Goal: Information Seeking & Learning: Learn about a topic

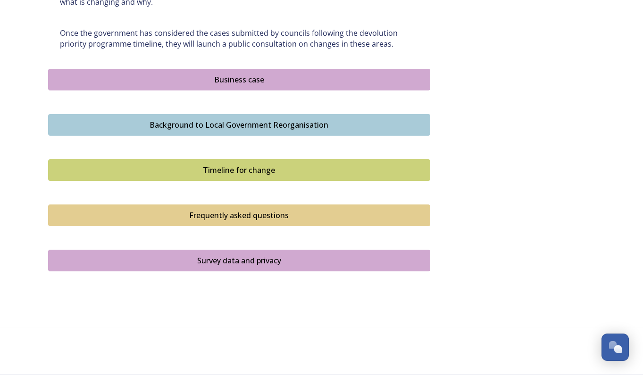
scroll to position [588, 0]
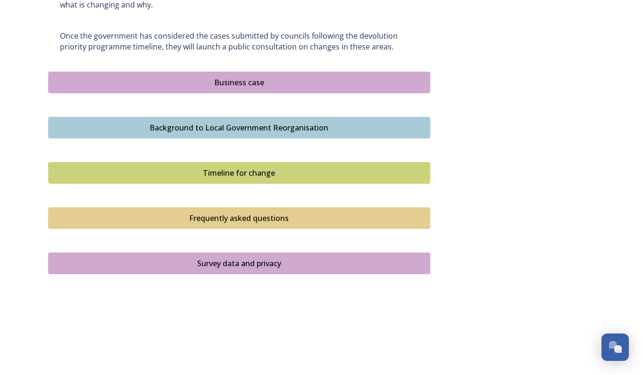
click at [234, 82] on div "Business case" at bounding box center [239, 82] width 372 height 11
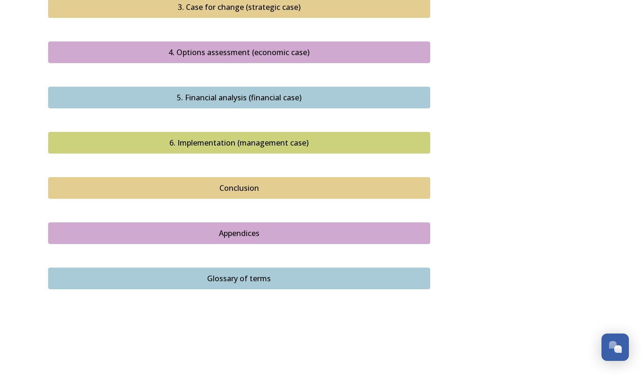
scroll to position [1042, 0]
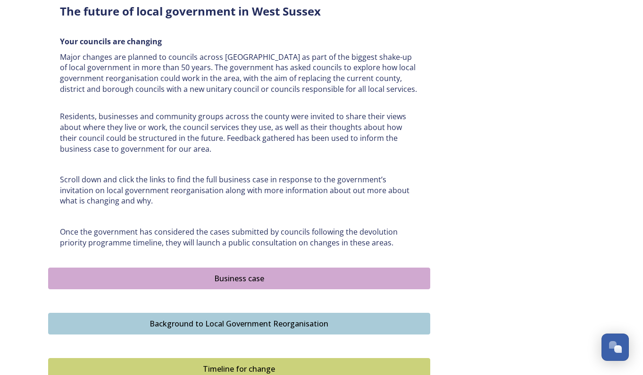
scroll to position [424, 0]
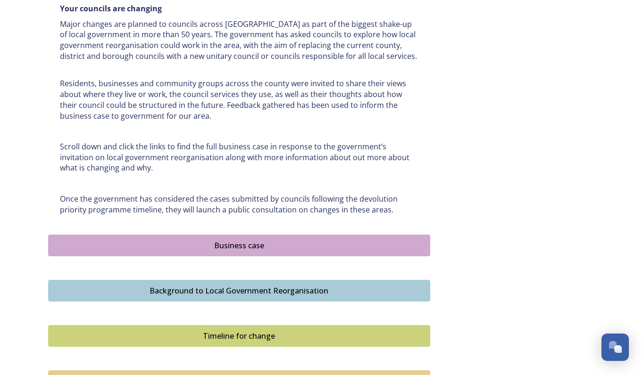
click at [263, 295] on div "Background to Local Government Reorganisation" at bounding box center [239, 290] width 372 height 11
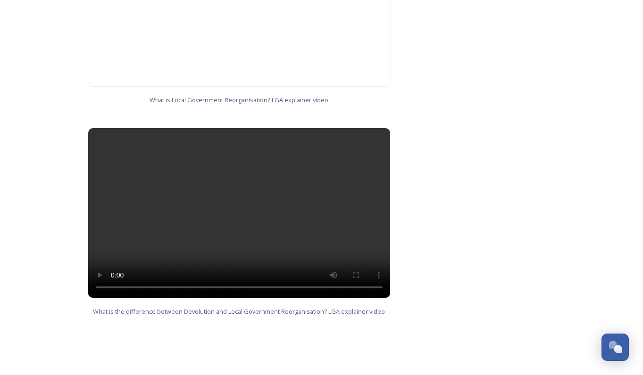
scroll to position [913, 0]
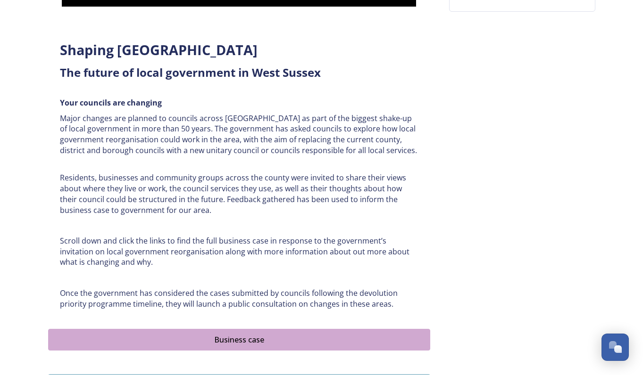
scroll to position [588, 0]
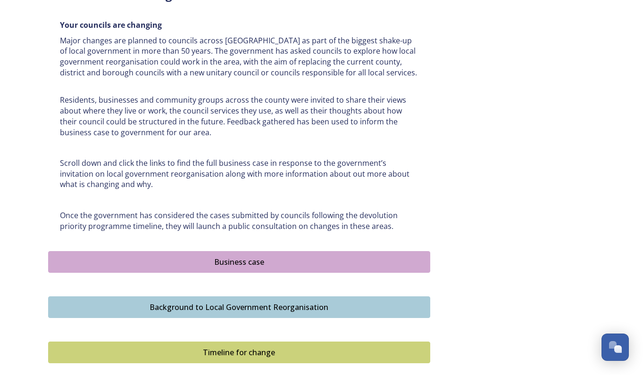
scroll to position [257, 0]
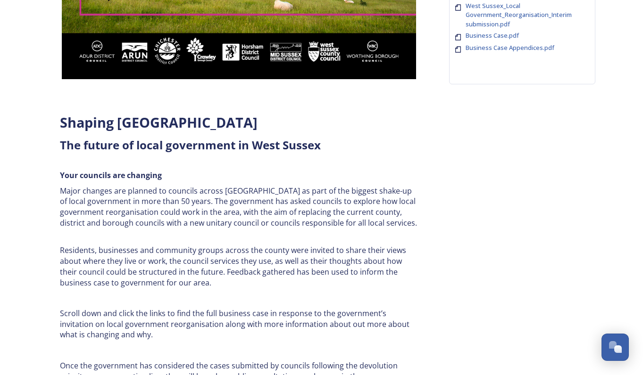
click at [500, 34] on span "Business Case.pdf" at bounding box center [491, 35] width 53 height 8
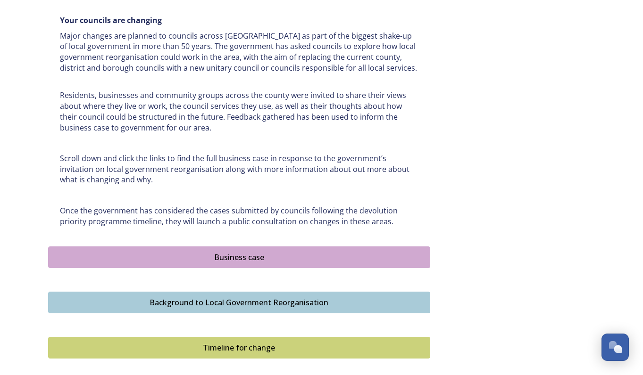
scroll to position [588, 0]
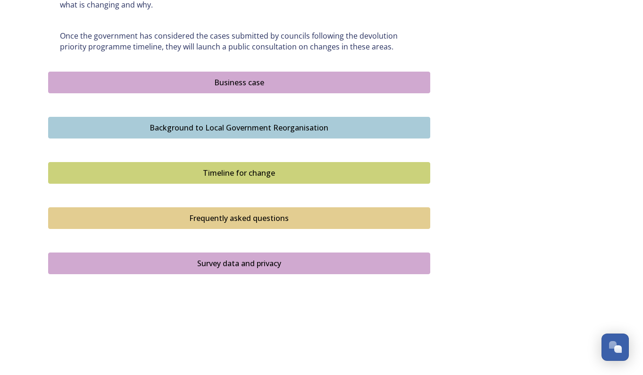
drag, startPoint x: 240, startPoint y: 79, endPoint x: 256, endPoint y: 93, distance: 21.7
click at [240, 79] on div "Business case" at bounding box center [239, 82] width 372 height 11
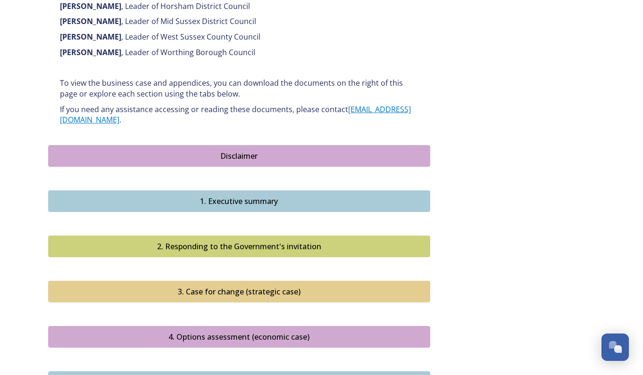
scroll to position [754, 0]
click at [240, 196] on div "1. Executive summary" at bounding box center [239, 201] width 372 height 11
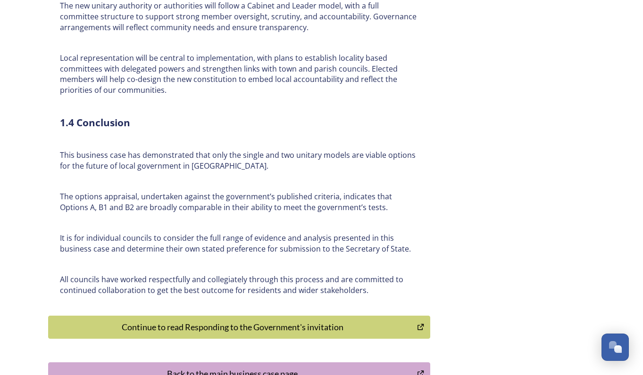
scroll to position [2169, 0]
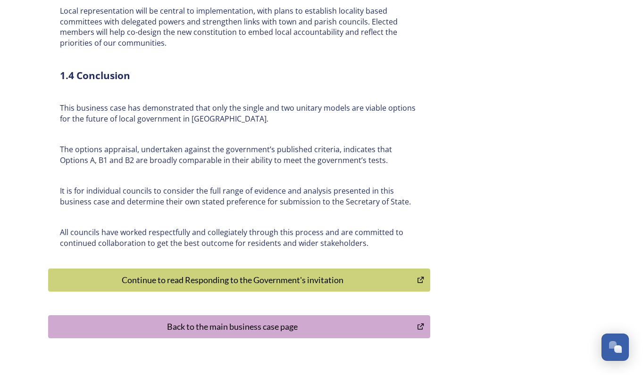
click at [257, 274] on div "Continue to read Responding to the Government's invitation" at bounding box center [232, 280] width 359 height 13
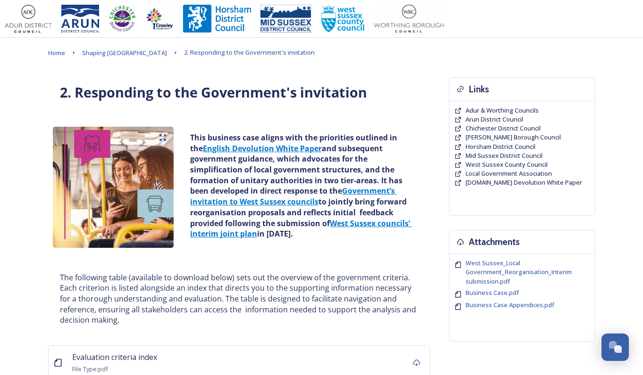
click at [499, 293] on span "Business Case.pdf" at bounding box center [491, 293] width 53 height 8
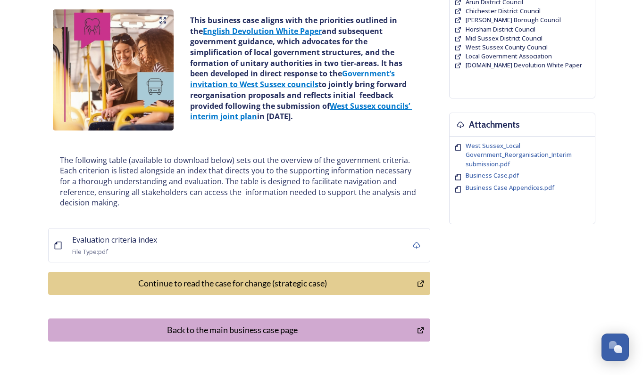
scroll to position [45, 0]
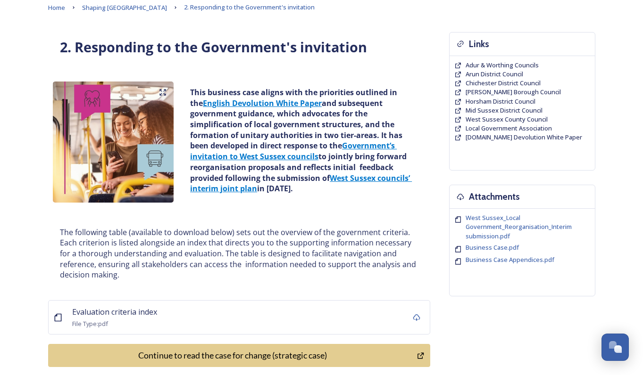
click at [159, 253] on p "The following table (available to download below) sets out the overview of the …" at bounding box center [239, 254] width 358 height 54
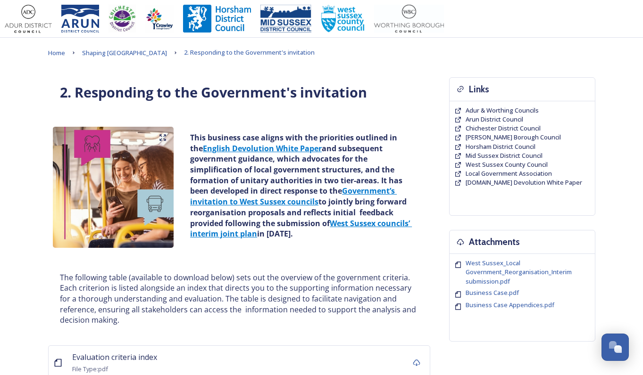
click at [110, 51] on span "Shaping [GEOGRAPHIC_DATA]" at bounding box center [124, 53] width 85 height 8
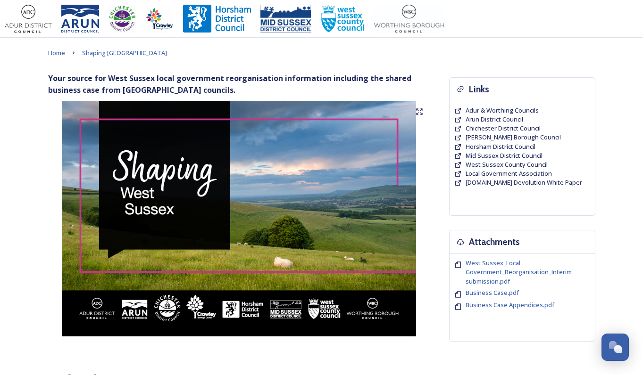
drag, startPoint x: 501, startPoint y: 274, endPoint x: 464, endPoint y: 268, distance: 37.3
click at [464, 268] on div "West Sussex_Local Government_Reorganisation_Interim submission.pdf" at bounding box center [522, 272] width 136 height 27
copy span "West Sussex_Local"
click at [551, 281] on span "West Sussex_Local Government_Reorganisation_Interim submission.pdf" at bounding box center [519, 272] width 108 height 27
drag, startPoint x: 532, startPoint y: 280, endPoint x: 506, endPoint y: 280, distance: 25.5
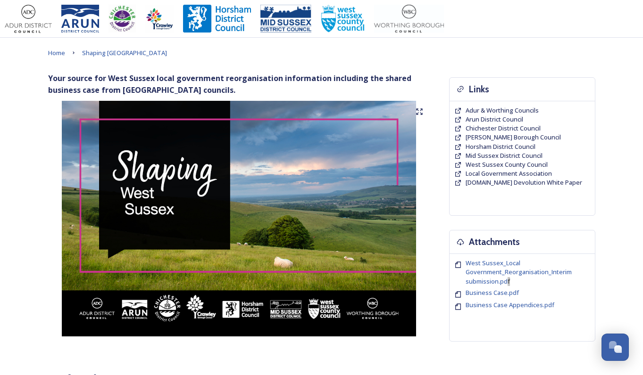
click at [506, 280] on span "West Sussex_Local Government_Reorganisation_Interim submission.pdf" at bounding box center [519, 272] width 108 height 27
drag, startPoint x: 493, startPoint y: 269, endPoint x: 522, endPoint y: 281, distance: 31.7
click at [522, 281] on span "West Sussex_Local Government_Reorganisation_Interim submission.pdf" at bounding box center [519, 272] width 108 height 27
drag, startPoint x: 522, startPoint y: 281, endPoint x: 487, endPoint y: 282, distance: 34.9
click at [487, 282] on span "West Sussex_Local Government_Reorganisation_Interim submission.pdf" at bounding box center [519, 272] width 108 height 27
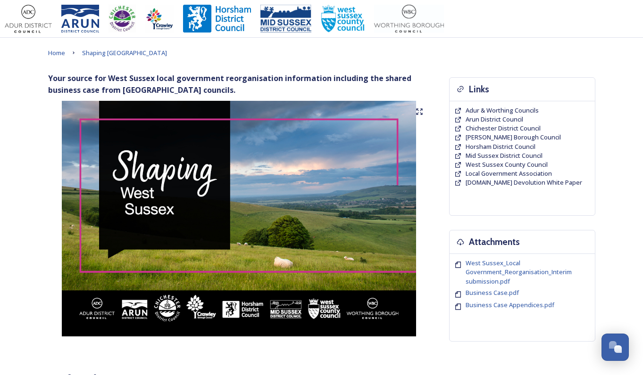
drag, startPoint x: 529, startPoint y: 281, endPoint x: 455, endPoint y: 261, distance: 76.6
click at [455, 261] on div "West Sussex_Local Government_Reorganisation_Interim submission.pdf" at bounding box center [522, 272] width 136 height 27
copy span "West Sussex_Local Government_Reorganisation_Interim submission.pdf"
